Goal: Transaction & Acquisition: Purchase product/service

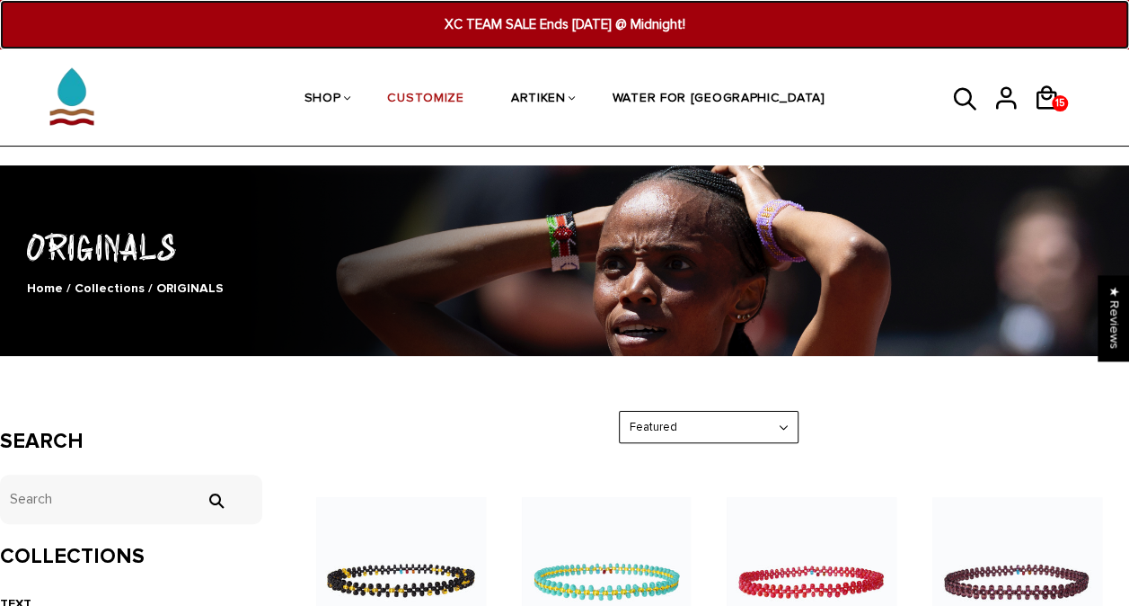
click at [557, 14] on span "XC TEAM SALE Ends [DATE] @ Midnight!" at bounding box center [565, 24] width 430 height 21
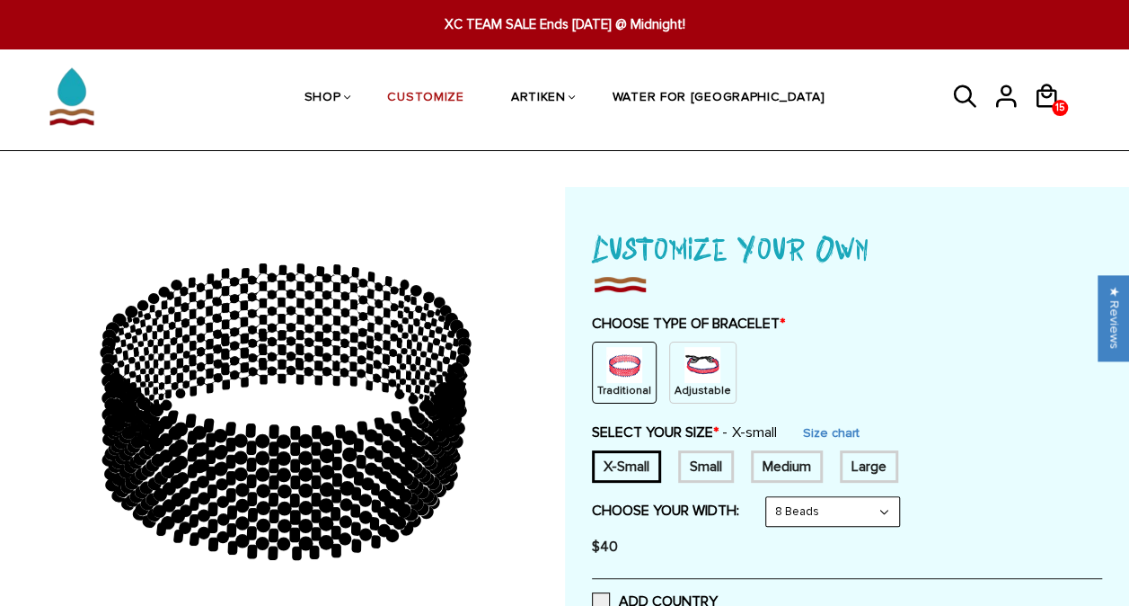
click at [698, 383] on p "Adjustable" at bounding box center [703, 390] width 57 height 15
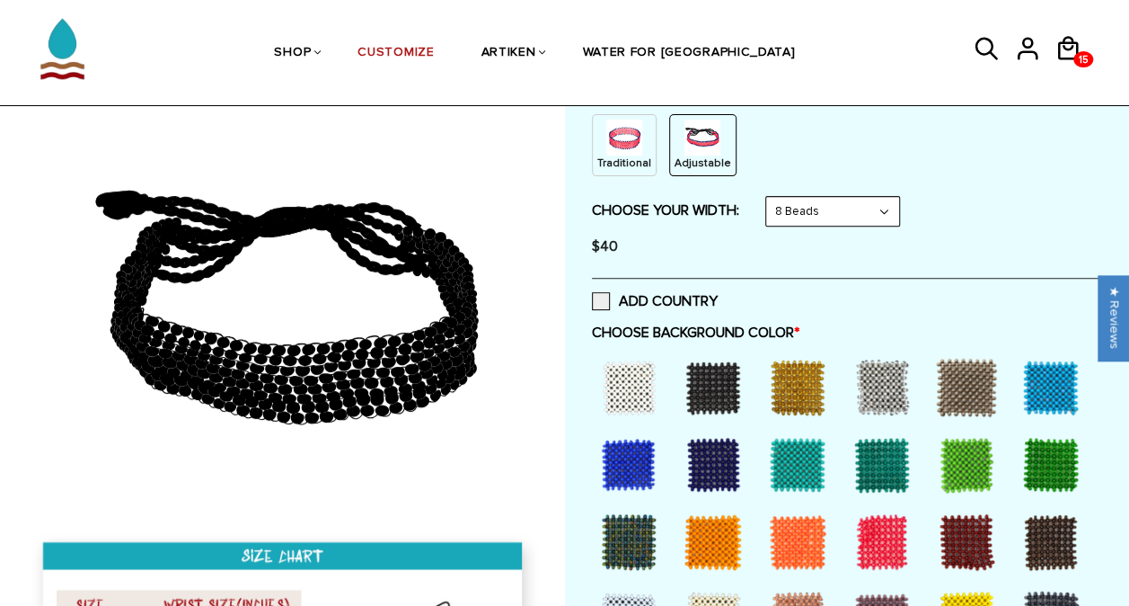
scroll to position [491, 0]
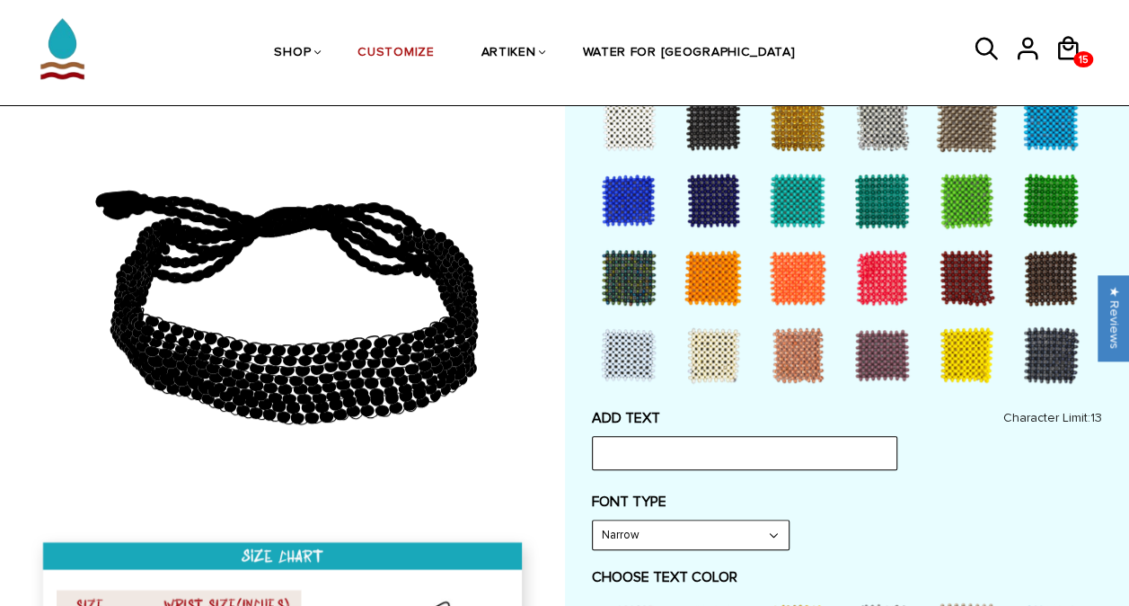
click at [972, 288] on div at bounding box center [967, 278] width 72 height 72
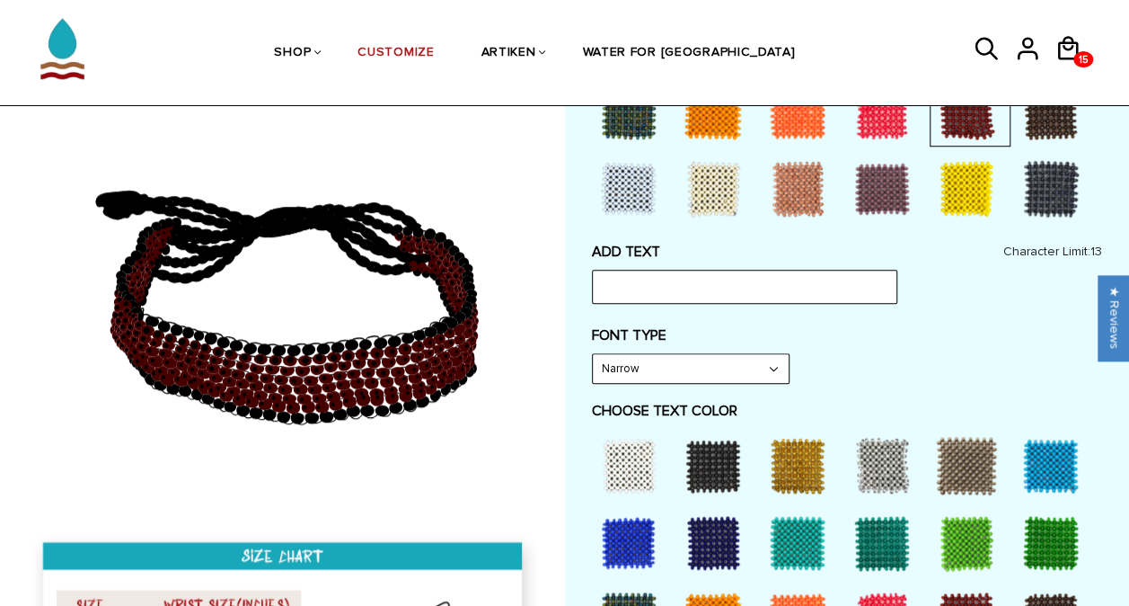
scroll to position [659, 0]
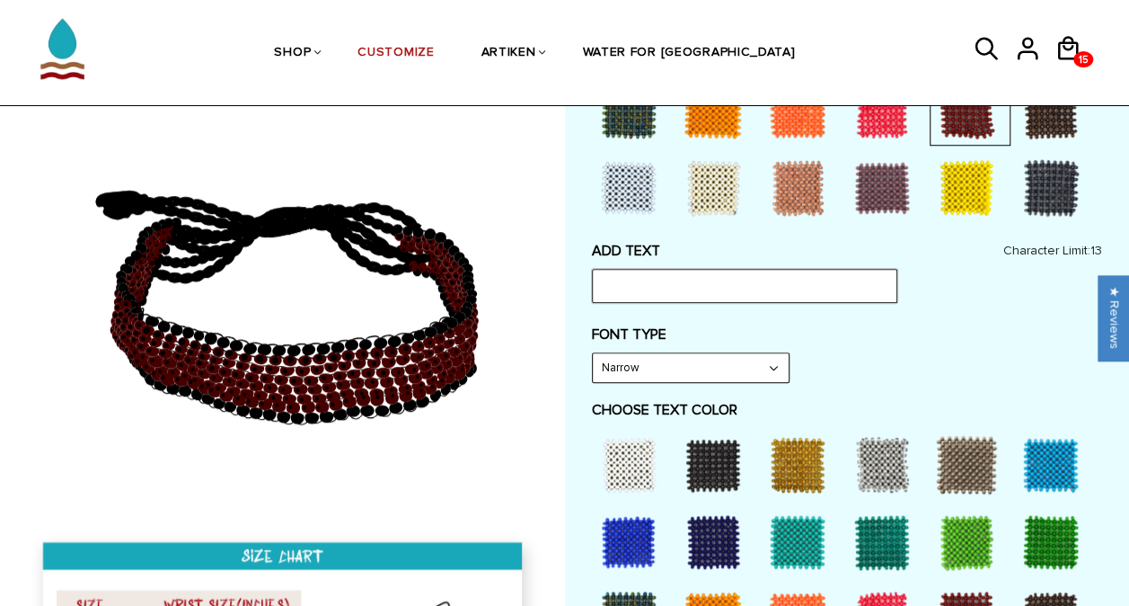
click at [641, 280] on input "text" at bounding box center [744, 286] width 305 height 34
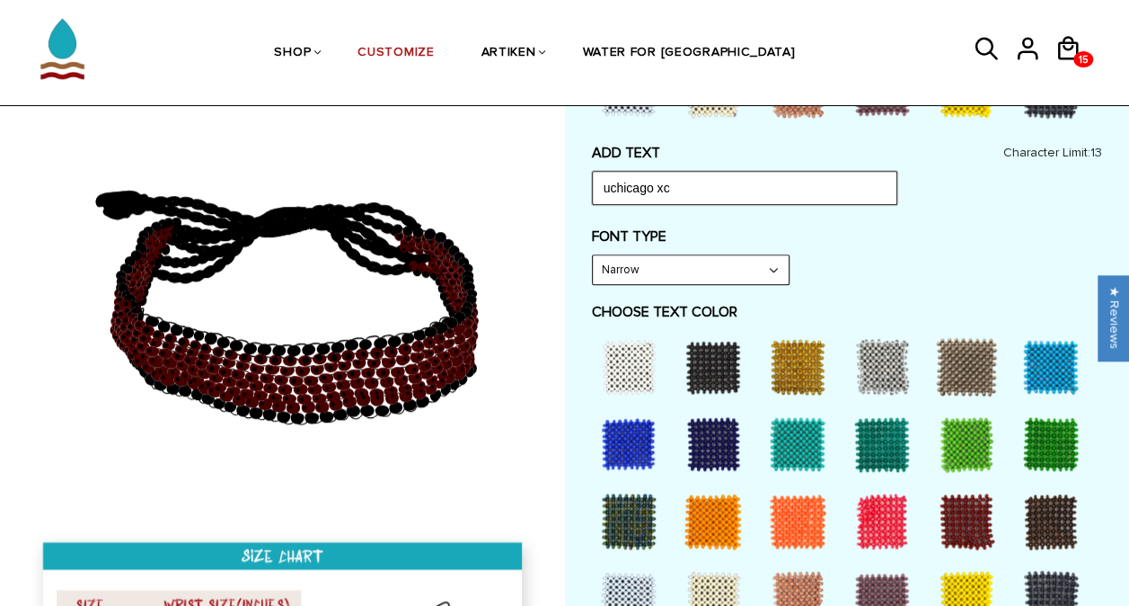
type input "uchicago xc"
click at [636, 343] on div at bounding box center [629, 367] width 72 height 72
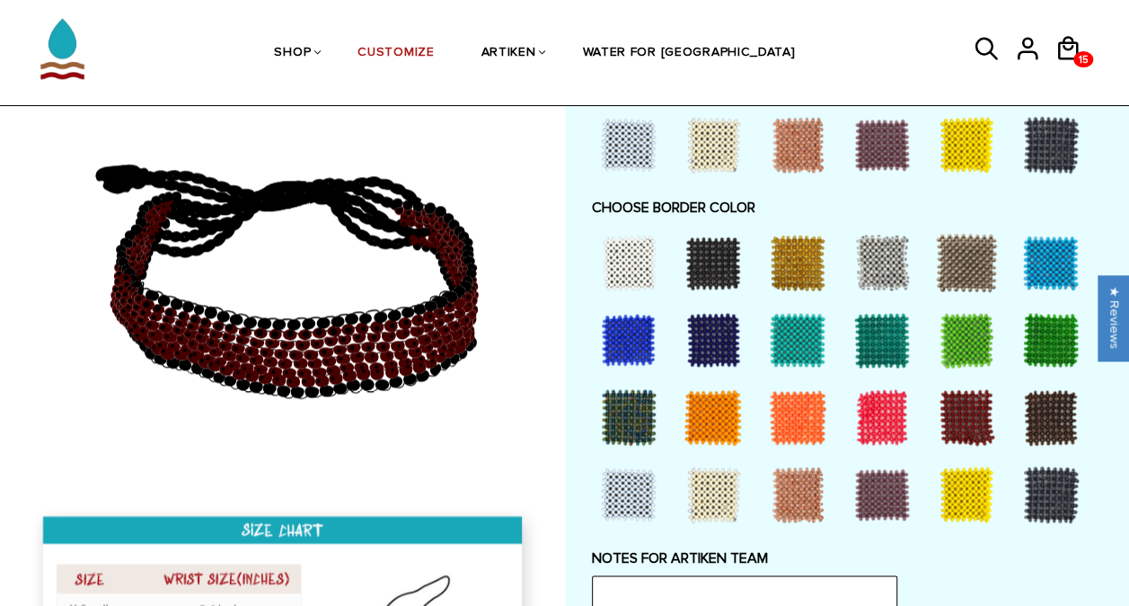
scroll to position [1158, 0]
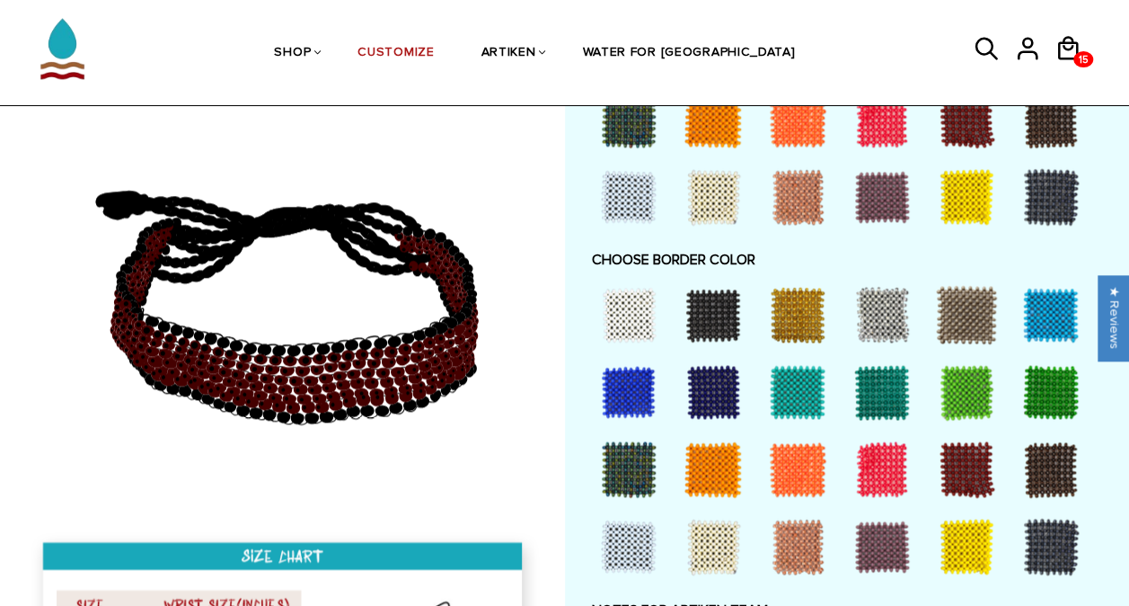
click at [953, 473] on div at bounding box center [967, 469] width 72 height 72
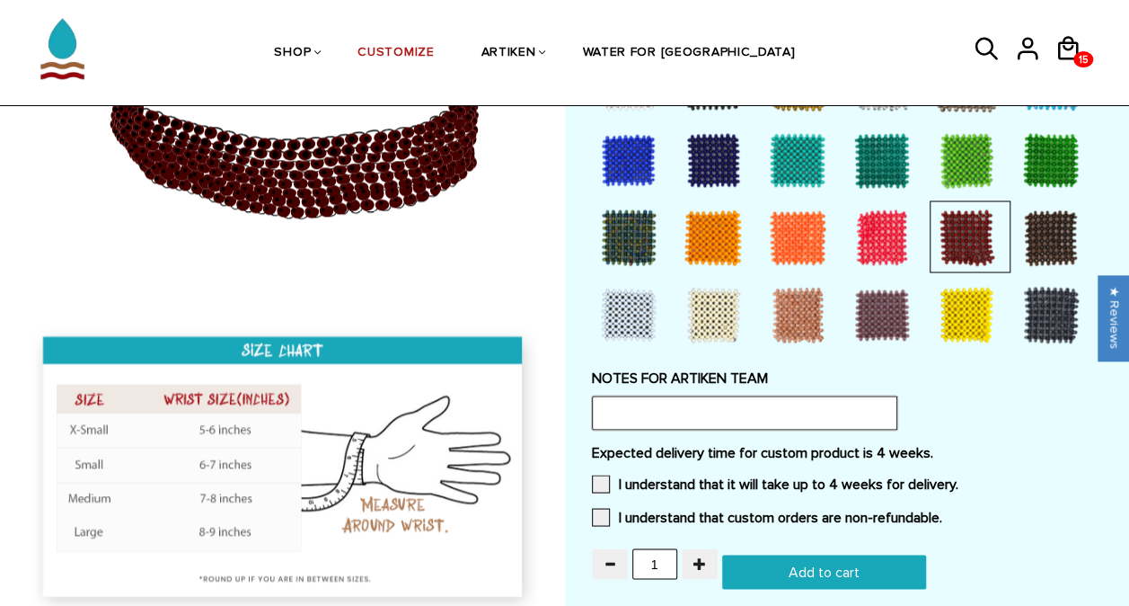
click at [646, 405] on input "text" at bounding box center [744, 412] width 305 height 34
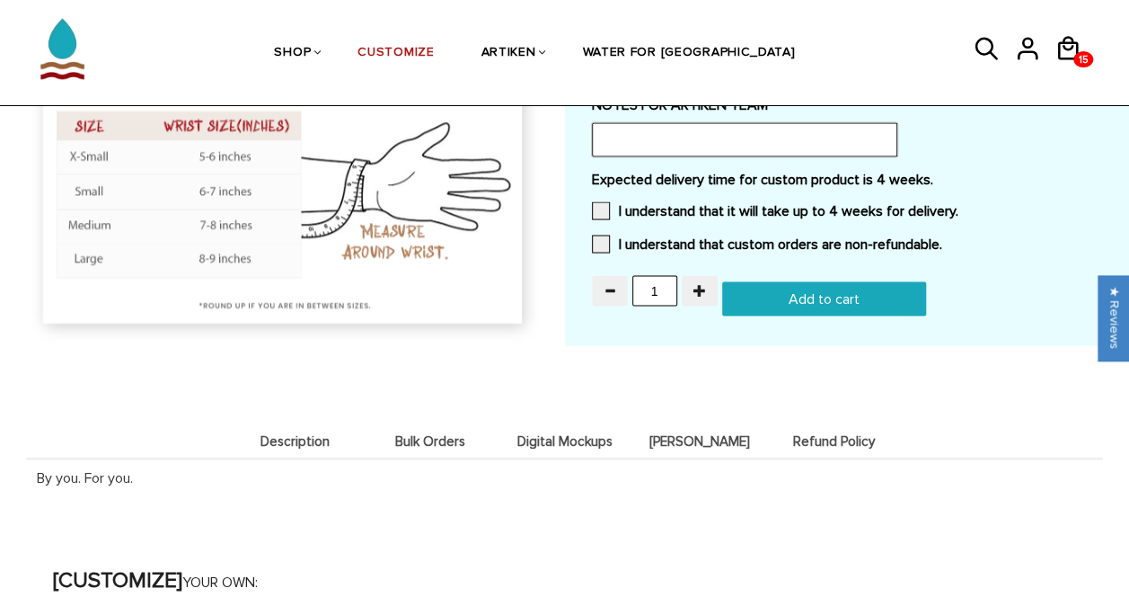
scroll to position [1498, 0]
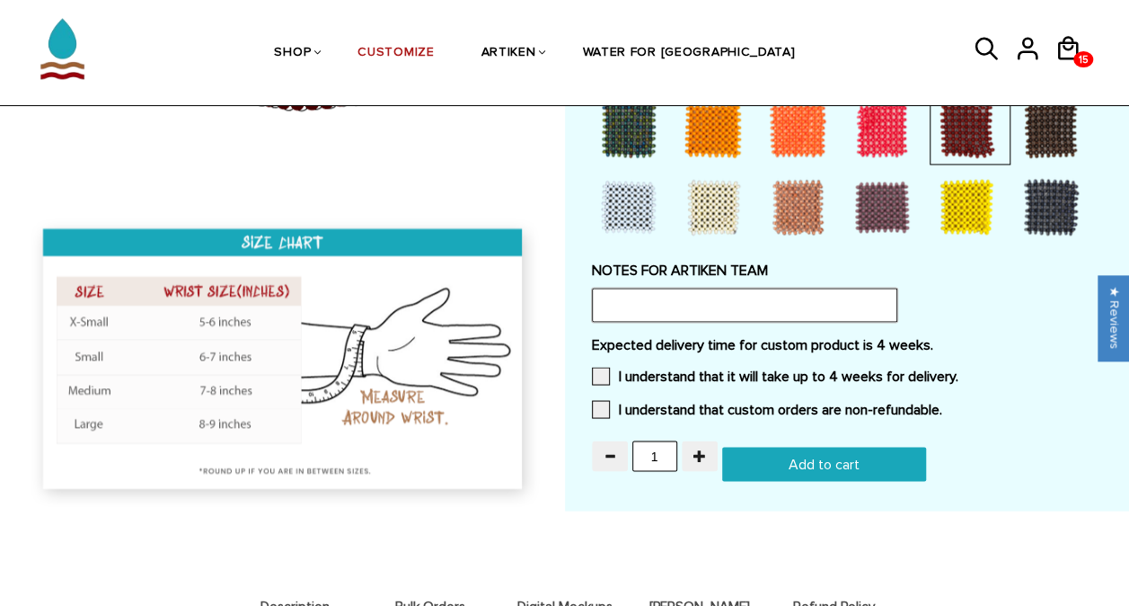
paste input "We'd like to see a mockup for the white "uchicago xc" text on a maroon backgrou…"
type input "We'd like to see a mockup for the white "uchicago xc" text on a maroon backgrou…"
click at [554, 326] on div at bounding box center [282, 134] width 565 height 752
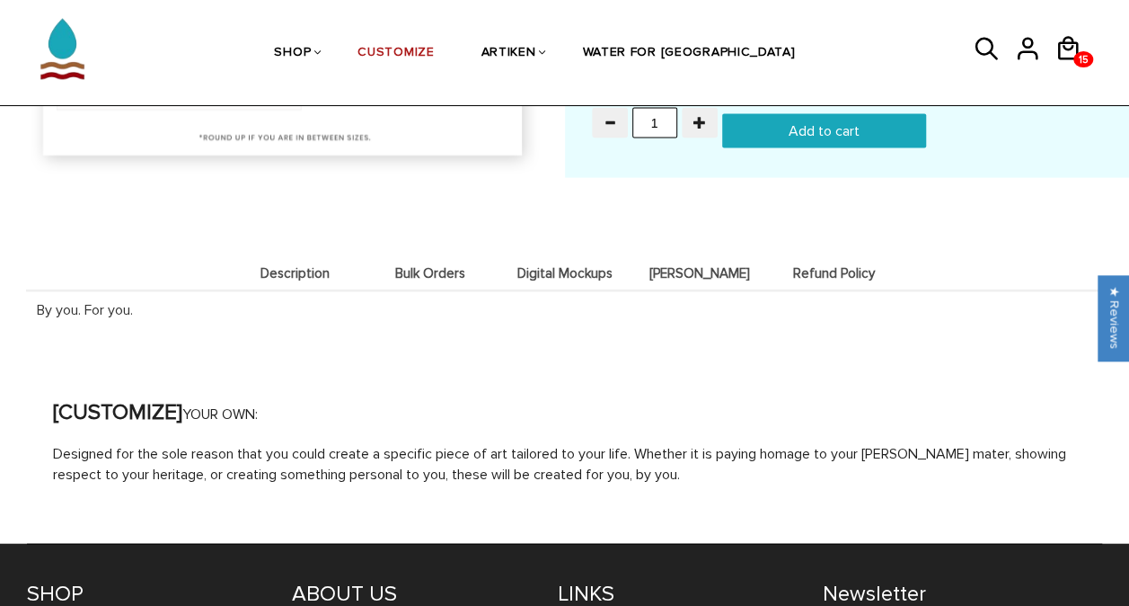
scroll to position [1688, 0]
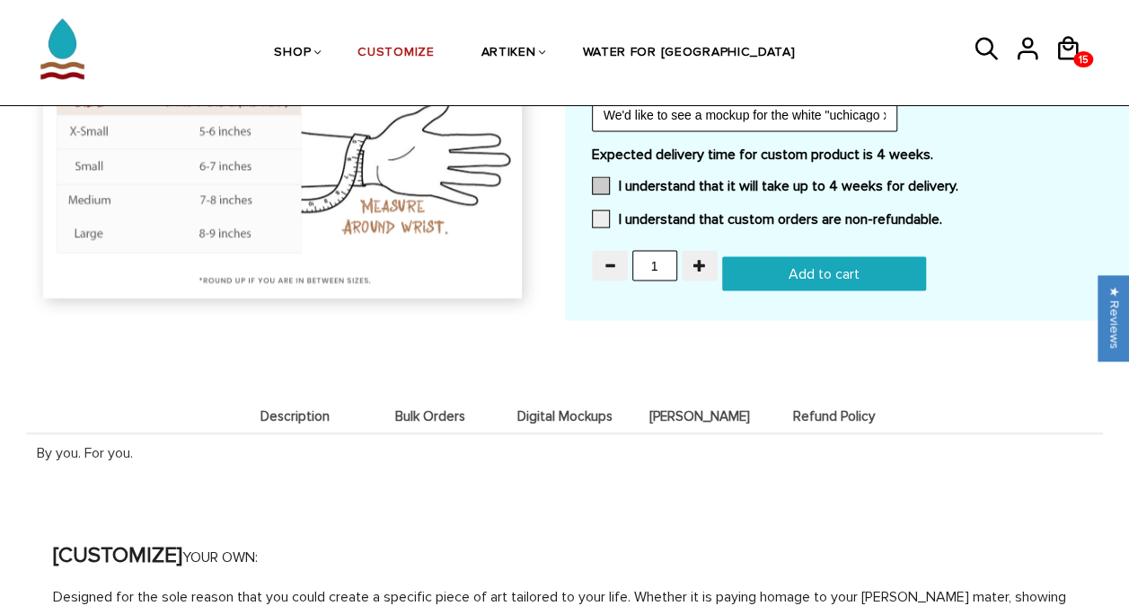
click at [601, 177] on span at bounding box center [601, 185] width 18 height 18
click at [959, 180] on input "I understand that it will take up to 4 weeks for delivery." at bounding box center [959, 180] width 0 height 0
click at [600, 205] on div "Expected delivery time for custom product is 4 weeks. I understand that it will…" at bounding box center [847, 191] width 511 height 93
click at [598, 212] on span at bounding box center [601, 218] width 18 height 18
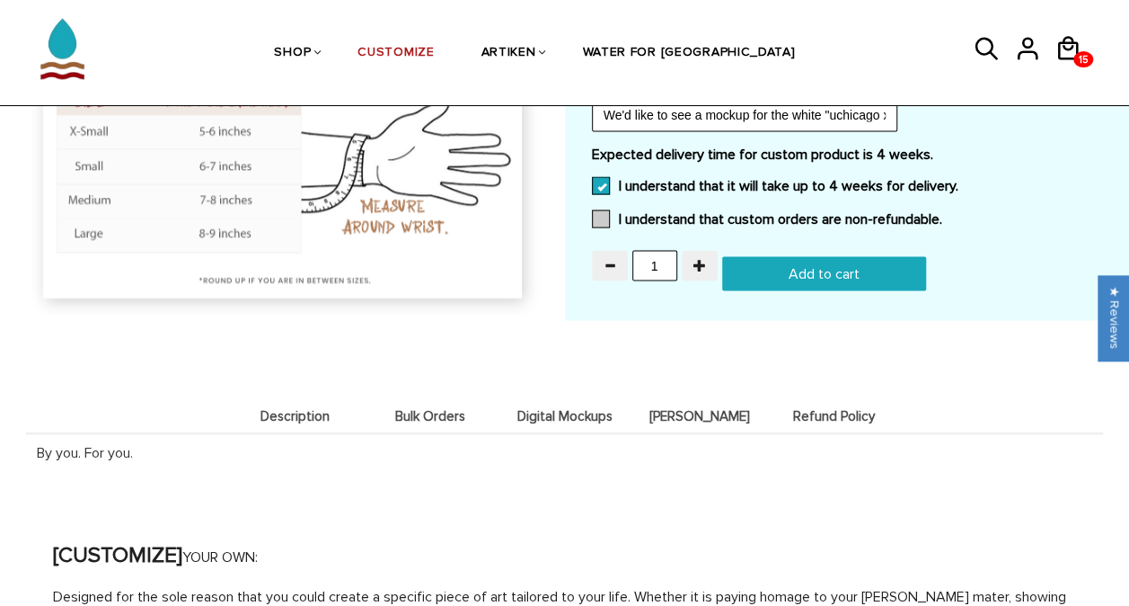
click at [942, 213] on input "I understand that custom orders are non-refundable." at bounding box center [942, 213] width 0 height 0
click at [661, 263] on input "1" at bounding box center [655, 265] width 45 height 31
type input "1"
type input "22"
click at [665, 381] on div "Description Bulk Orders Digital Mockups [PERSON_NAME] Refund Policy Description…" at bounding box center [564, 421] width 1077 height 130
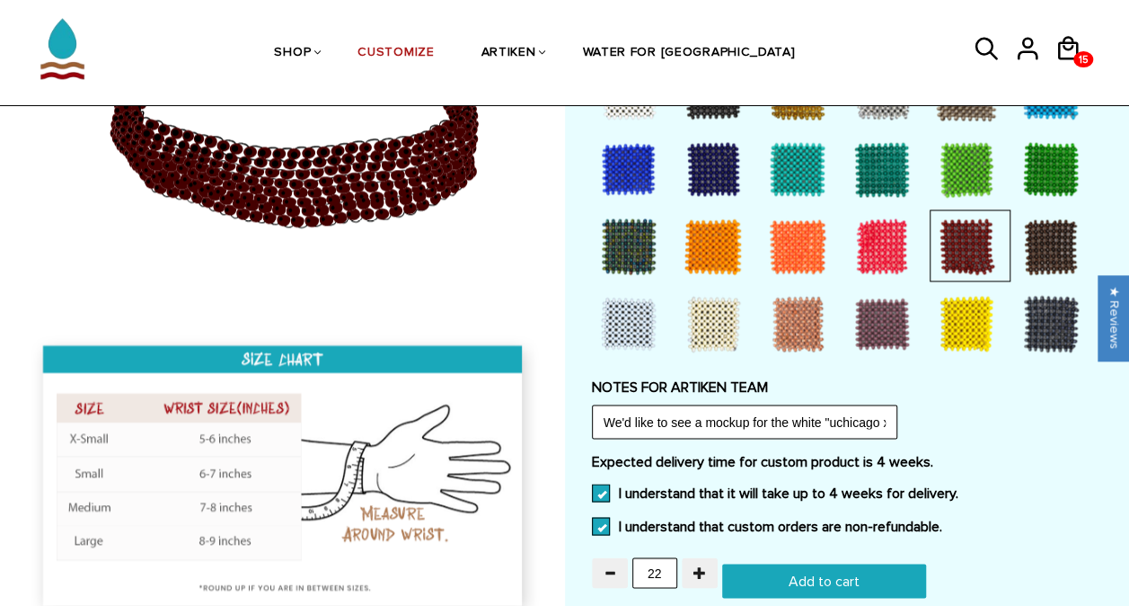
scroll to position [1494, 0]
